Goal: Transaction & Acquisition: Obtain resource

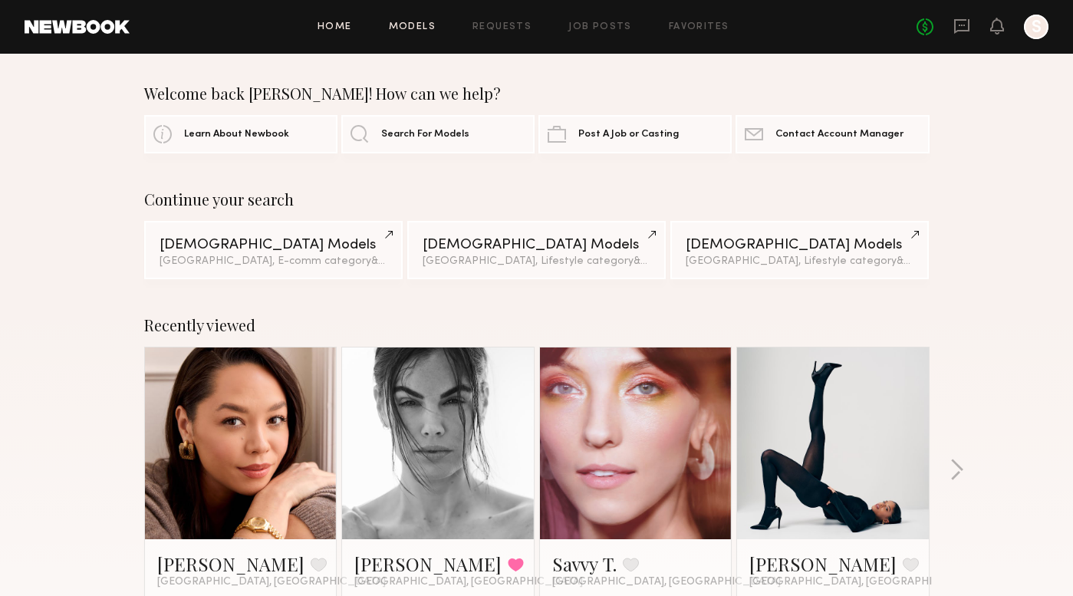
click at [419, 25] on link "Models" at bounding box center [412, 27] width 47 height 10
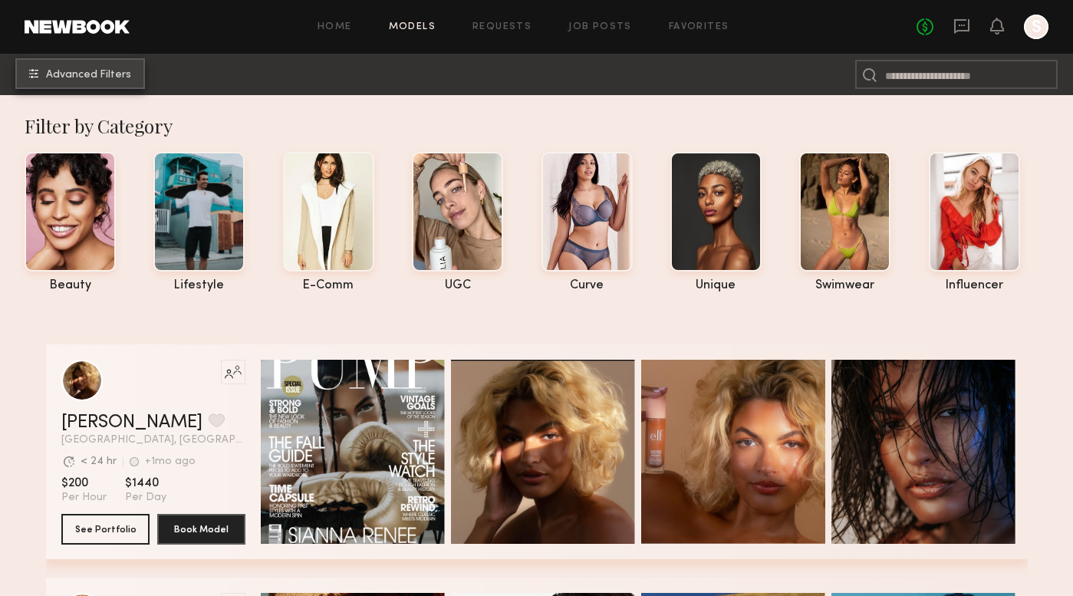
click at [84, 73] on span "Advanced Filters" at bounding box center [88, 75] width 85 height 11
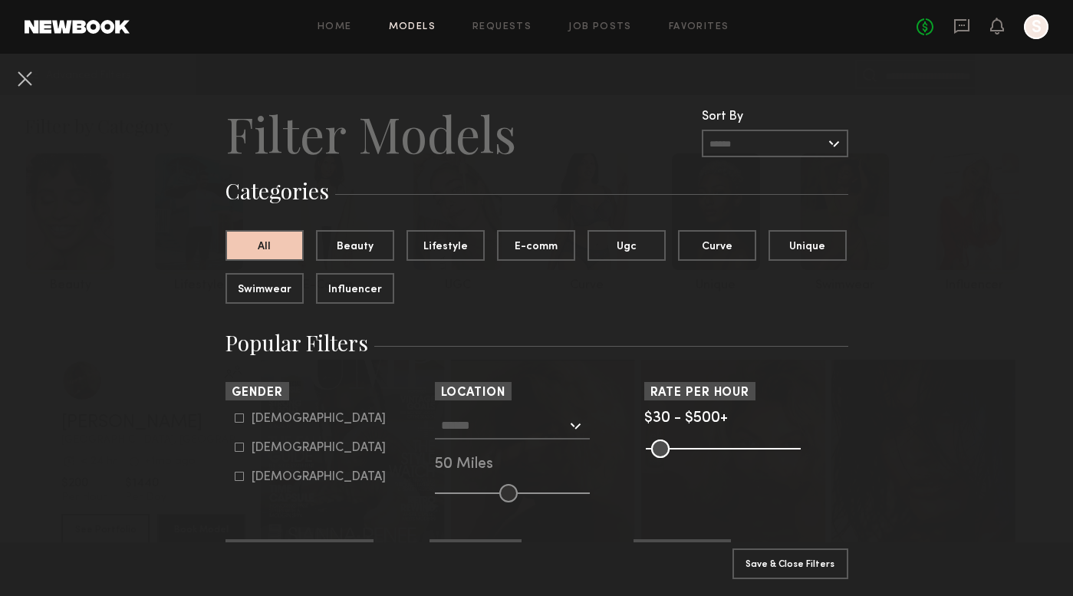
click at [272, 417] on div "Male" at bounding box center [318, 418] width 134 height 9
type input "*"
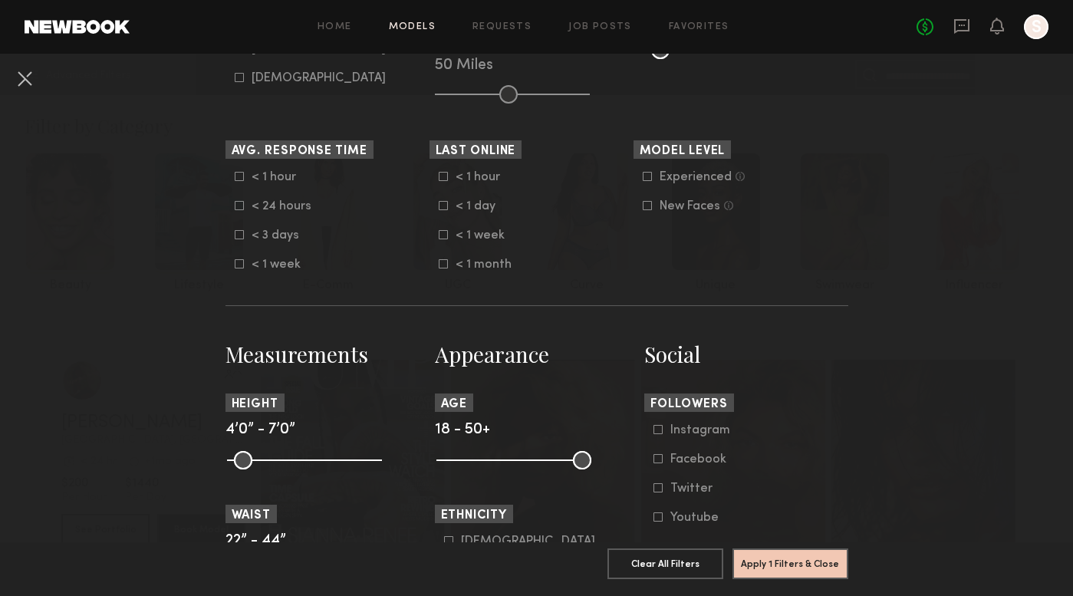
scroll to position [416, 0]
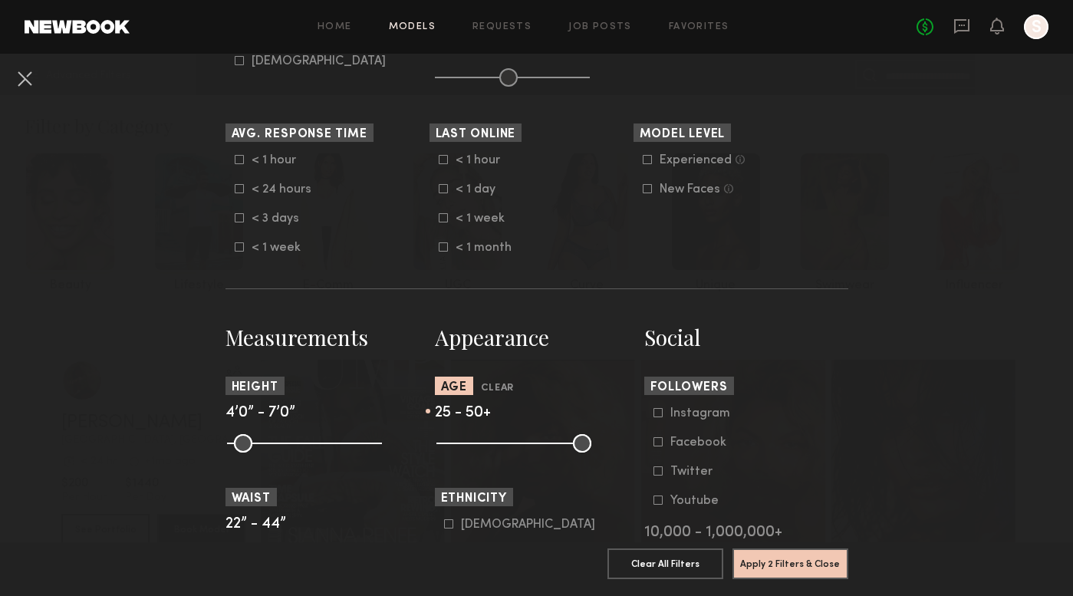
drag, startPoint x: 448, startPoint y: 439, endPoint x: 477, endPoint y: 439, distance: 29.1
type input "**"
click at [477, 439] on input "range" at bounding box center [513, 443] width 155 height 18
click at [647, 159] on icon at bounding box center [646, 159] width 9 height 9
click at [771, 560] on button "Apply 3 Filters & Close" at bounding box center [790, 562] width 116 height 31
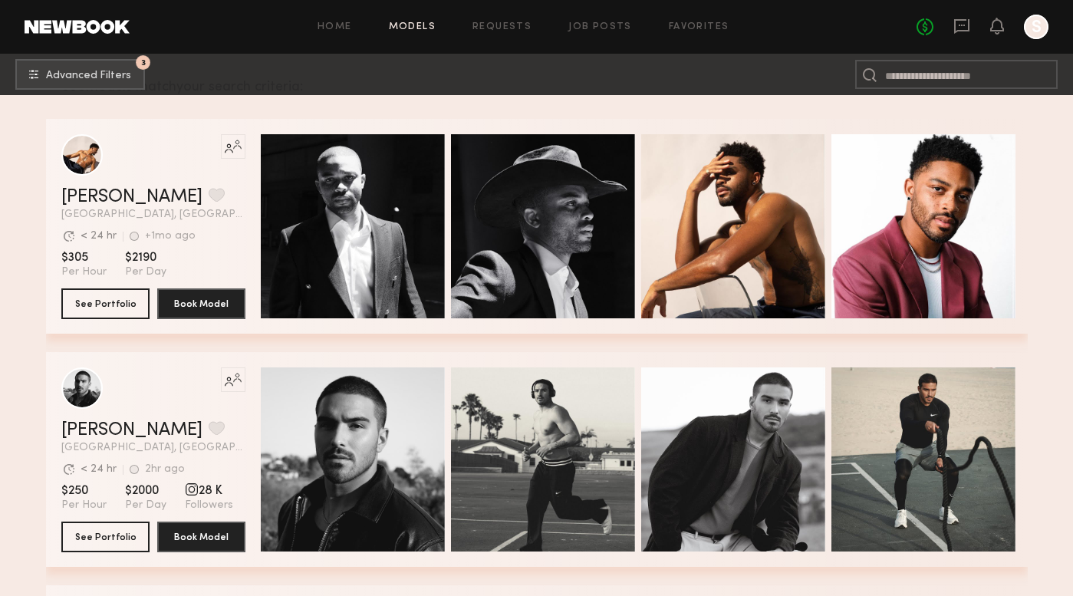
scroll to position [245, 0]
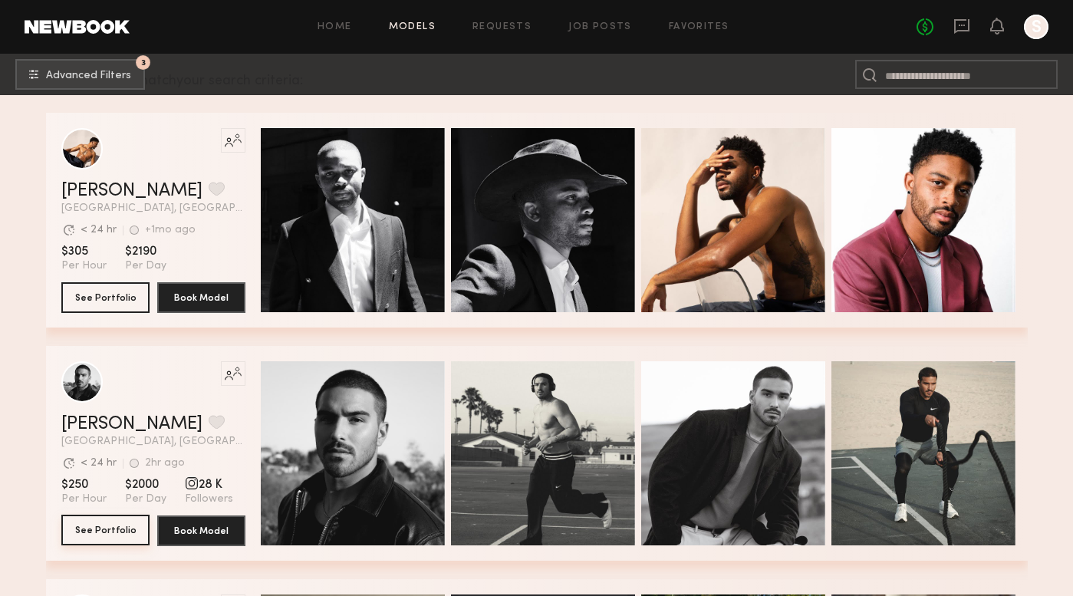
click at [114, 529] on button "See Portfolio" at bounding box center [105, 529] width 88 height 31
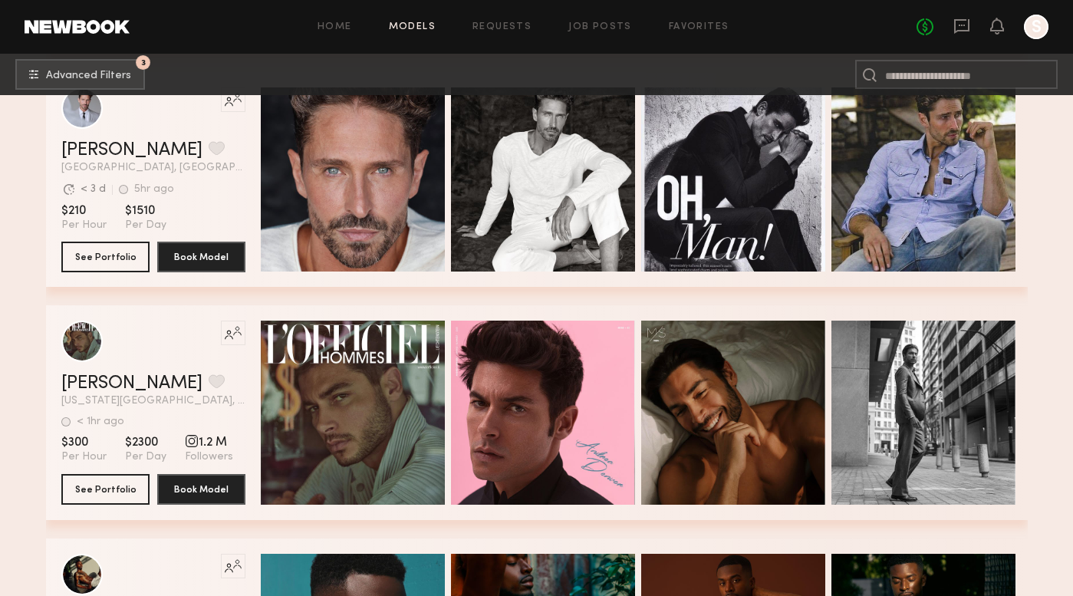
scroll to position [1233, 0]
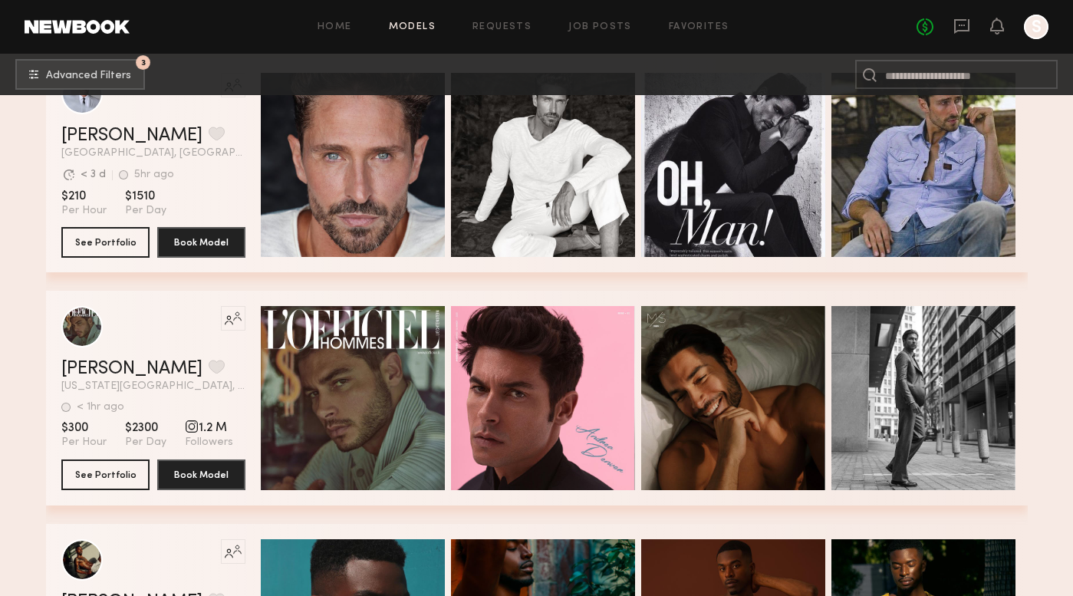
click at [1035, 302] on div "Filter by Category beauty lifestyle e-comm UGC curve unique swimwear influencer…" at bounding box center [536, 392] width 1054 height 3060
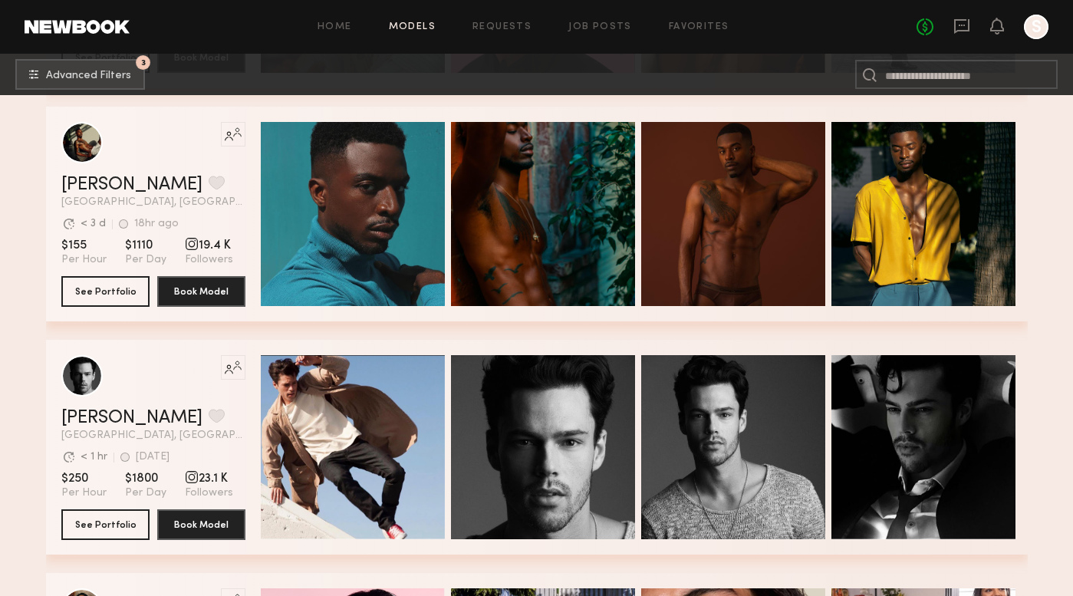
scroll to position [1651, 0]
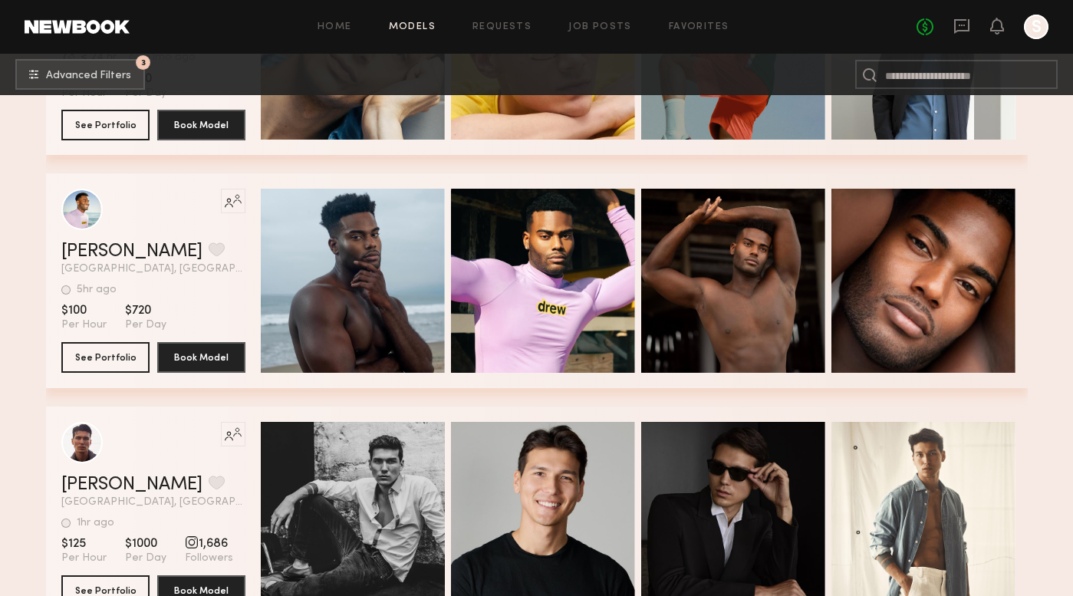
scroll to position [2922, 0]
